Goal: Task Accomplishment & Management: Manage account settings

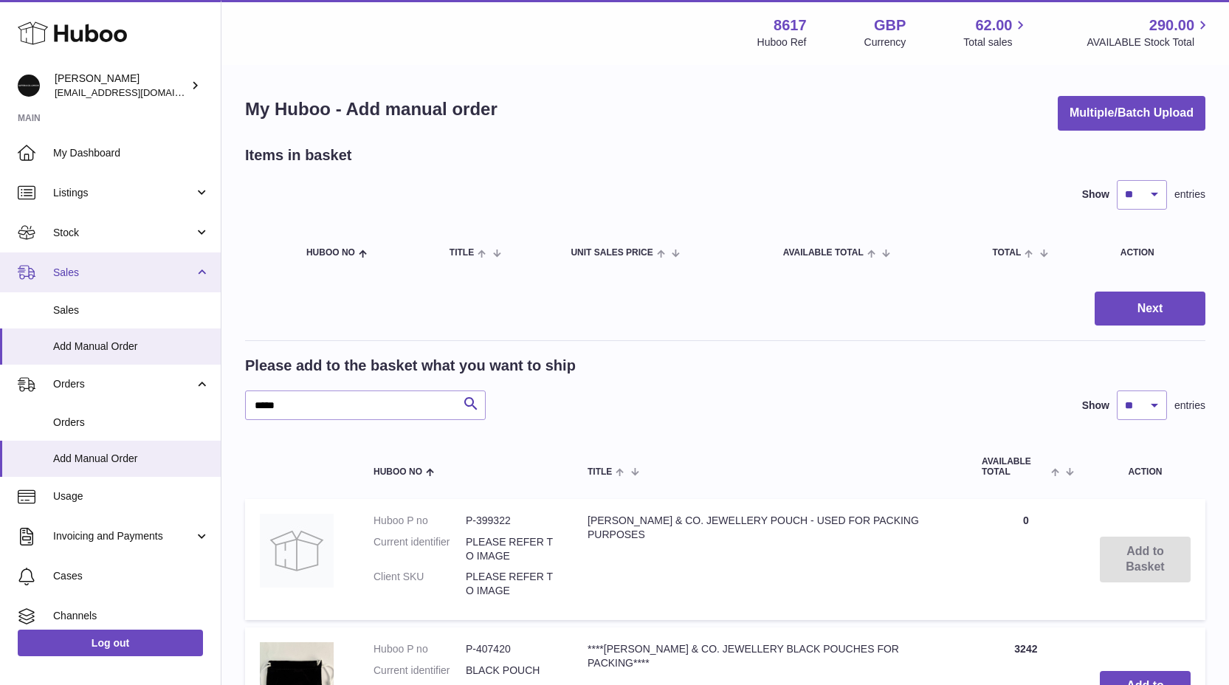
click at [106, 262] on link "Sales" at bounding box center [110, 273] width 221 height 40
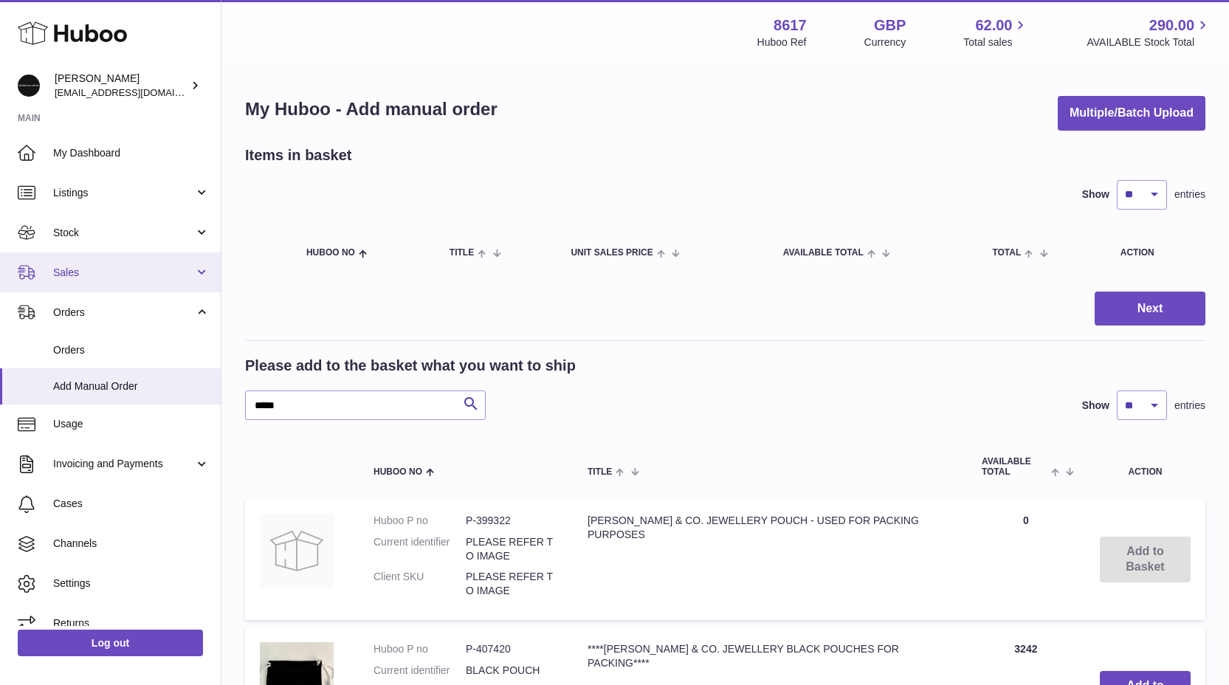
click at [105, 289] on link "Sales" at bounding box center [110, 273] width 221 height 40
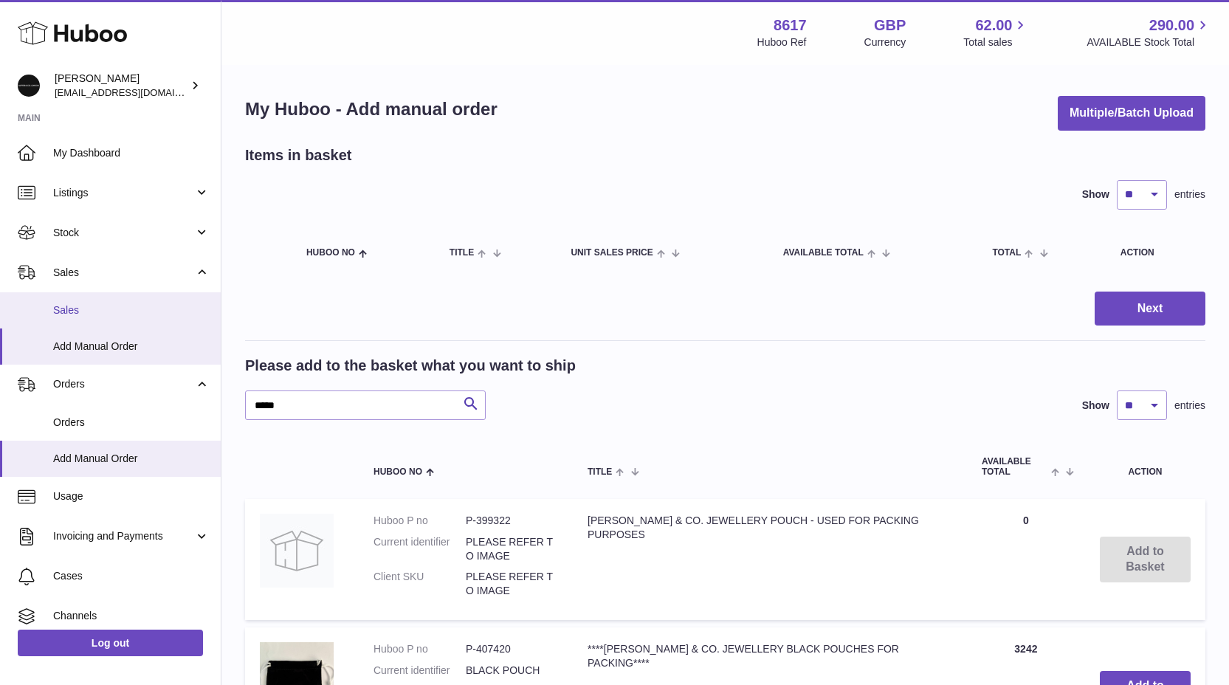
click at [99, 300] on link "Sales" at bounding box center [110, 310] width 221 height 36
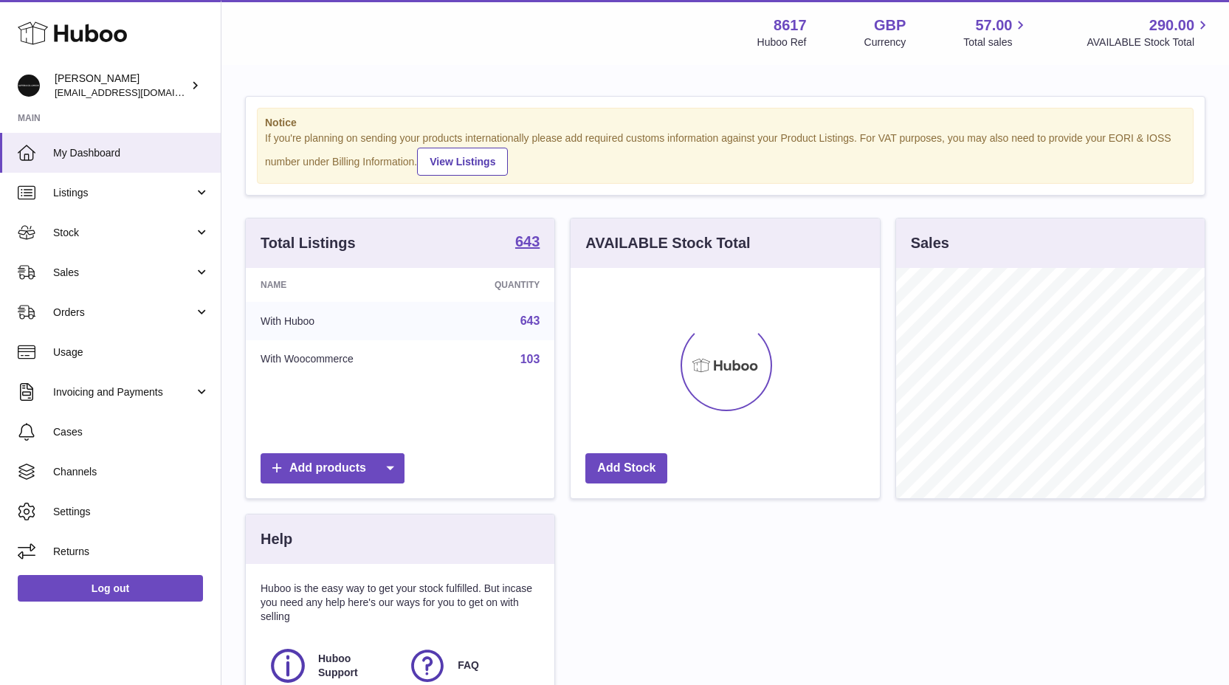
scroll to position [230, 309]
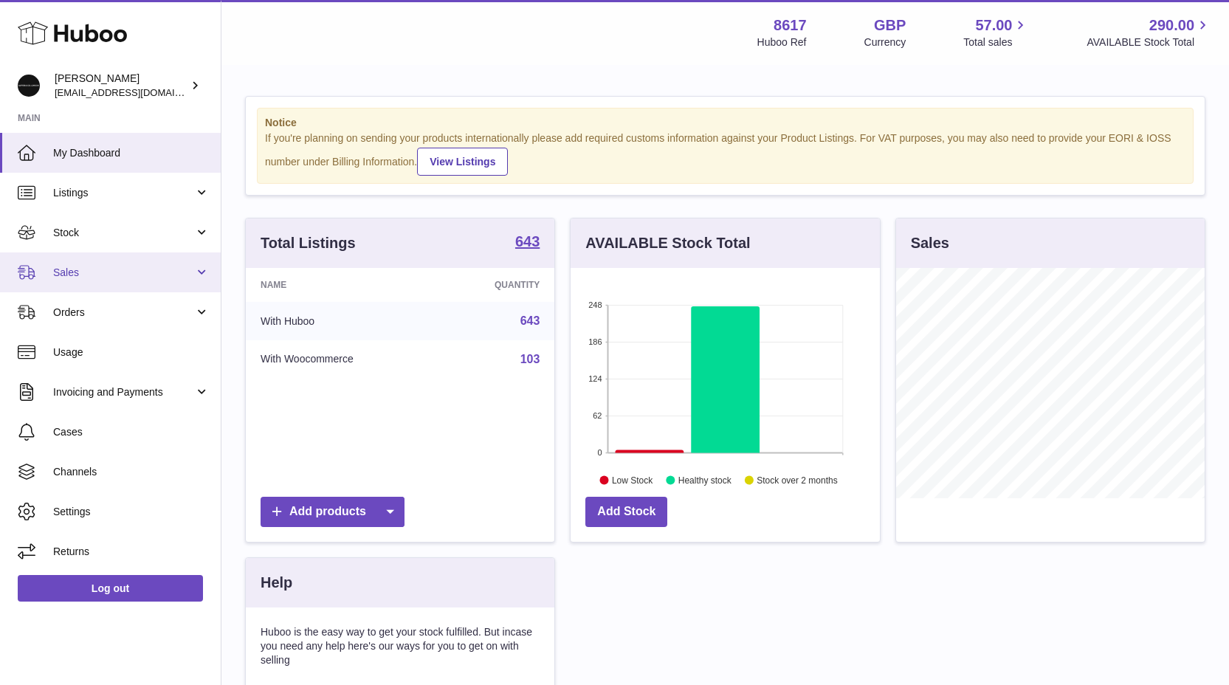
click at [76, 267] on span "Sales" at bounding box center [123, 273] width 141 height 14
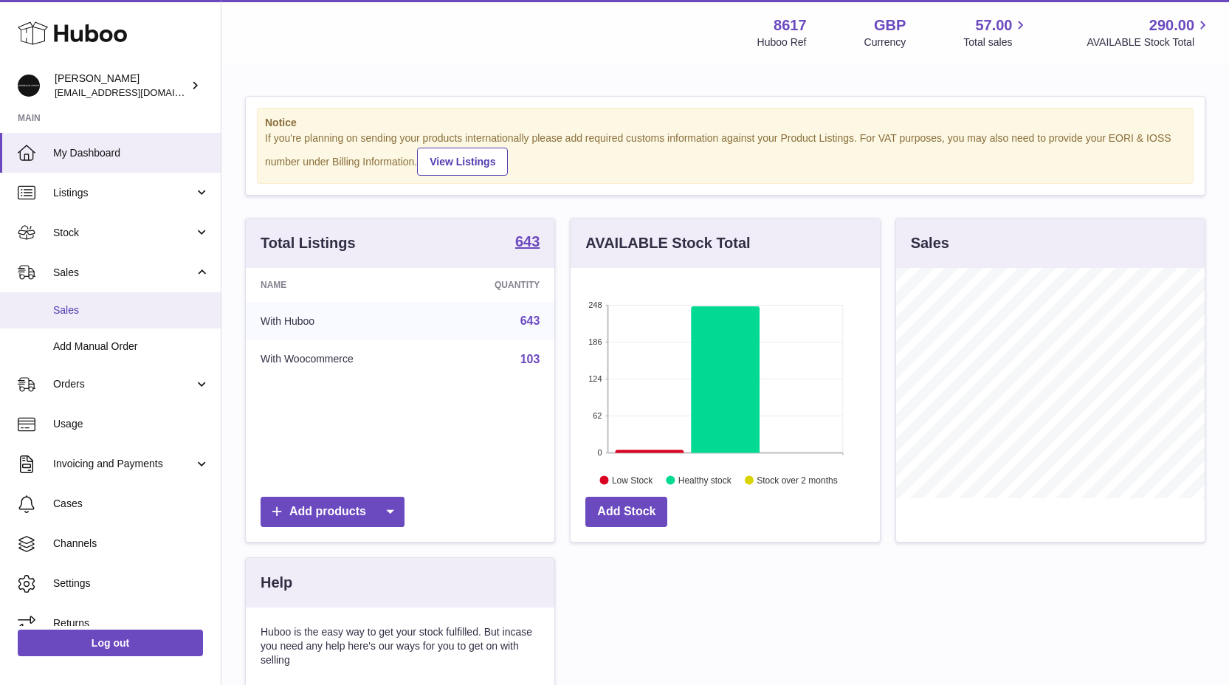
click at [81, 311] on span "Sales" at bounding box center [131, 310] width 157 height 14
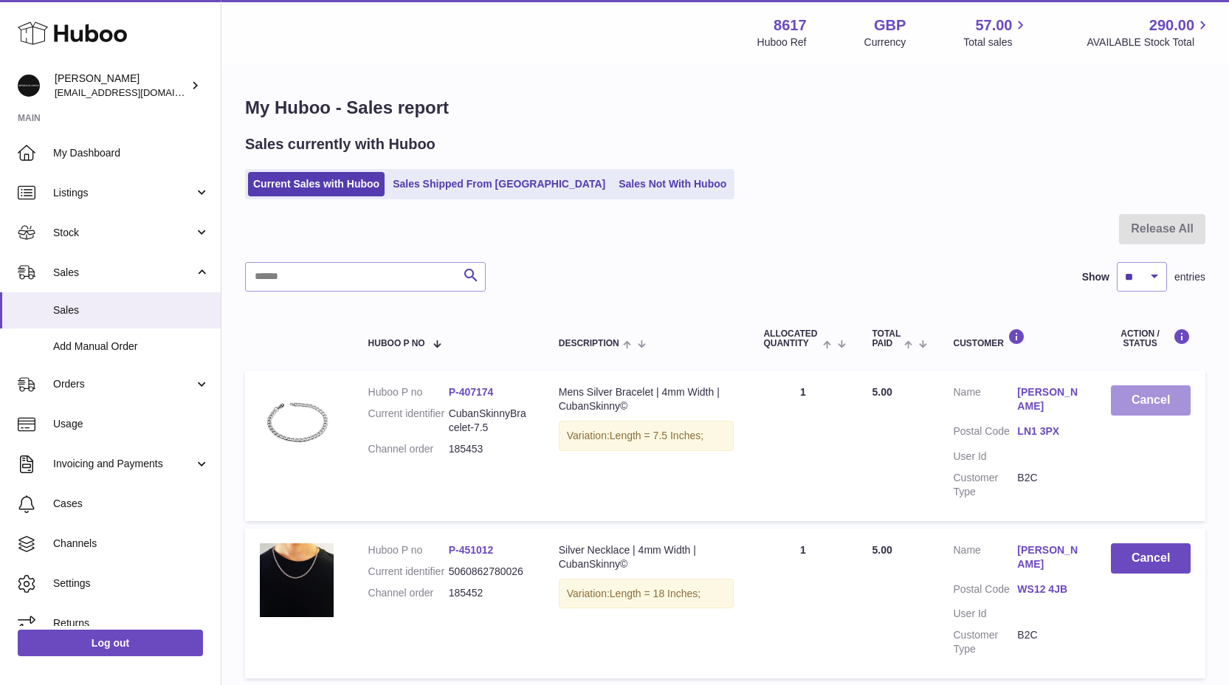
click at [1167, 412] on button "Cancel" at bounding box center [1151, 400] width 80 height 30
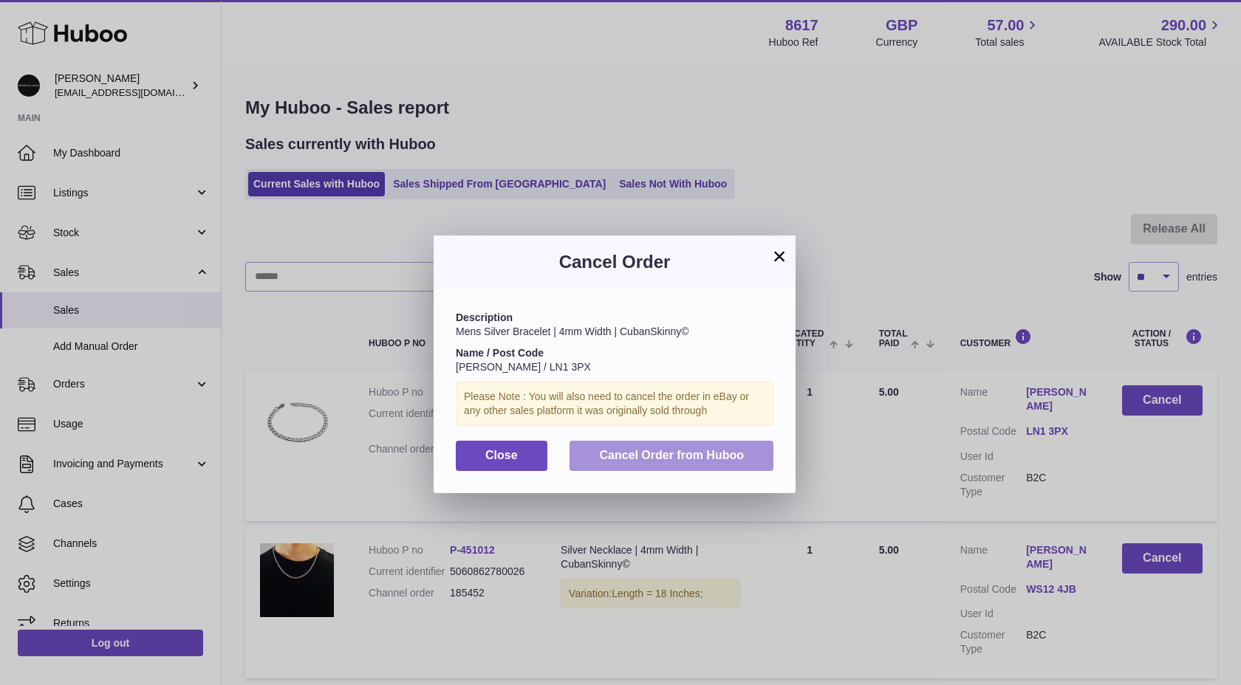
click at [699, 452] on span "Cancel Order from Huboo" at bounding box center [671, 455] width 145 height 13
